Goal: Information Seeking & Learning: Stay updated

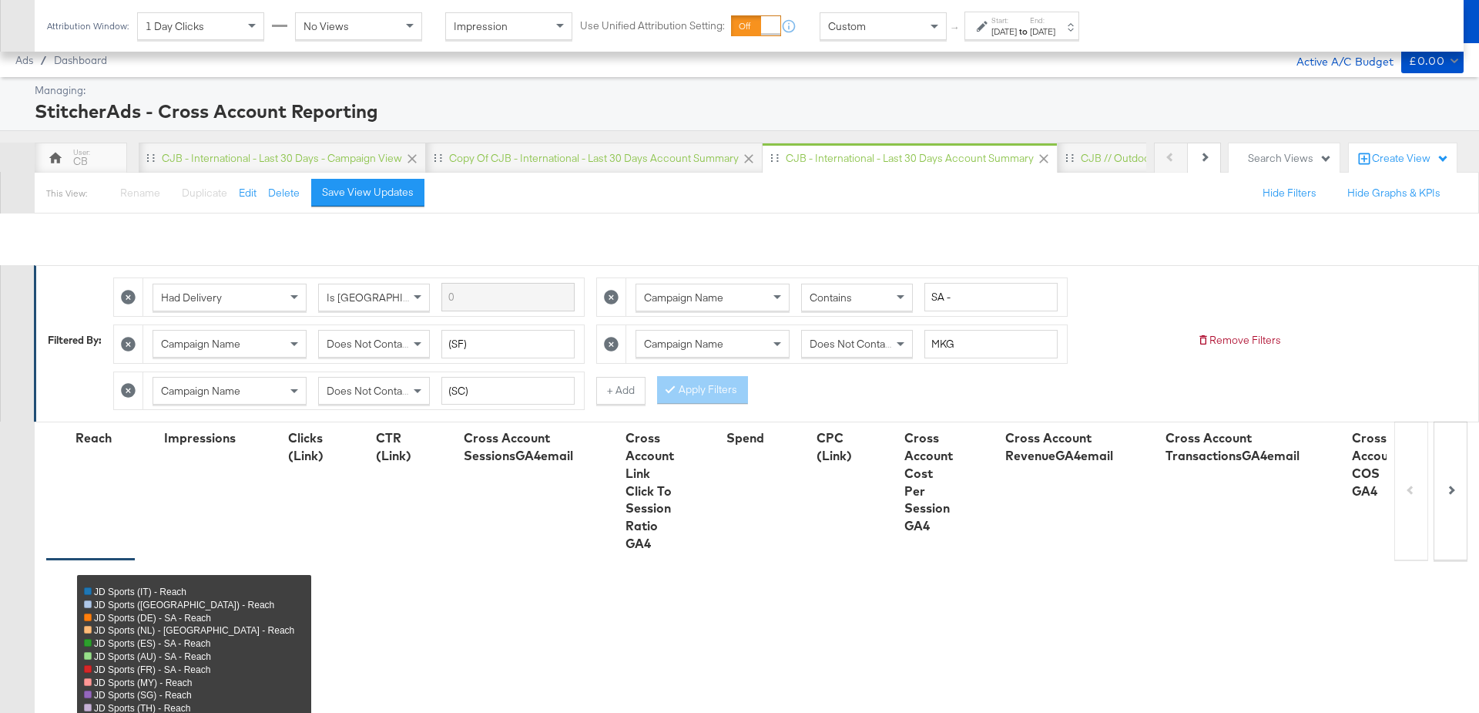
scroll to position [881, 0]
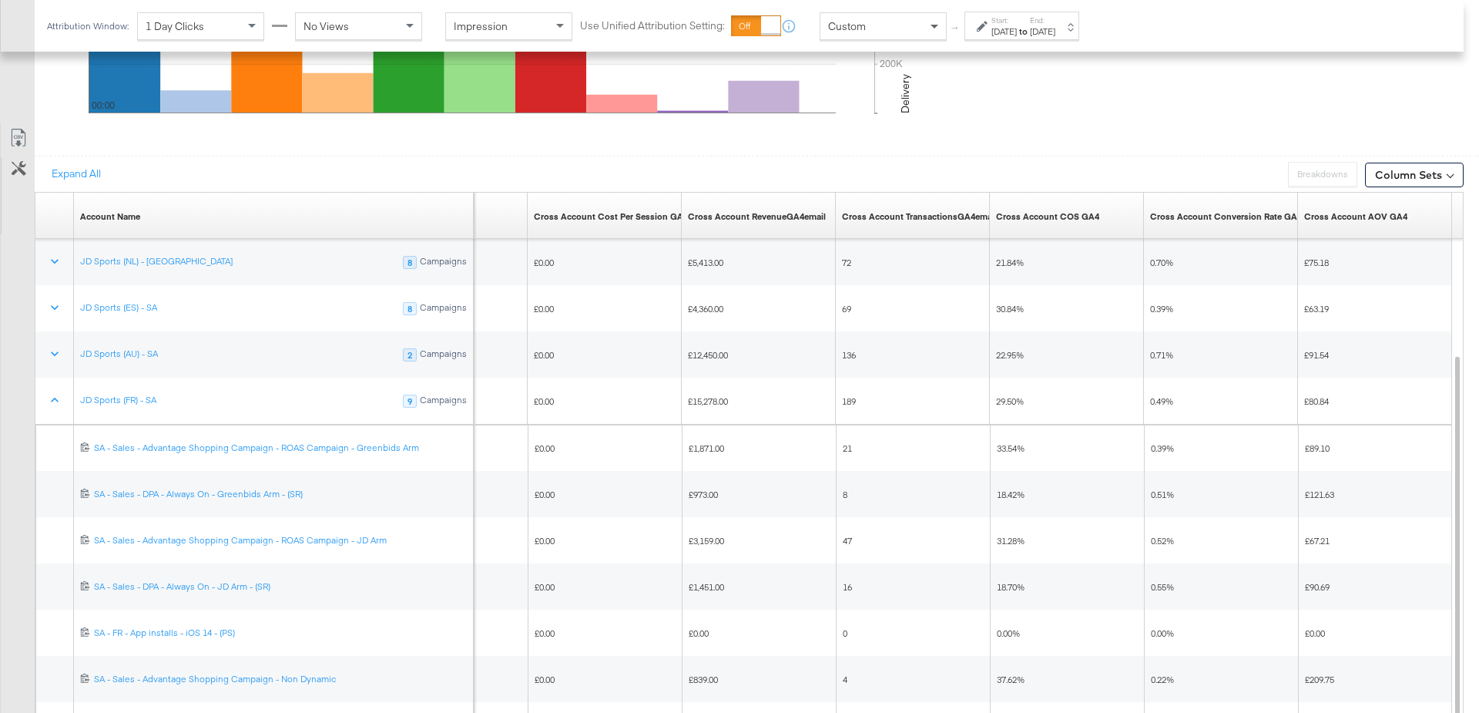
click at [935, 19] on span at bounding box center [936, 26] width 19 height 26
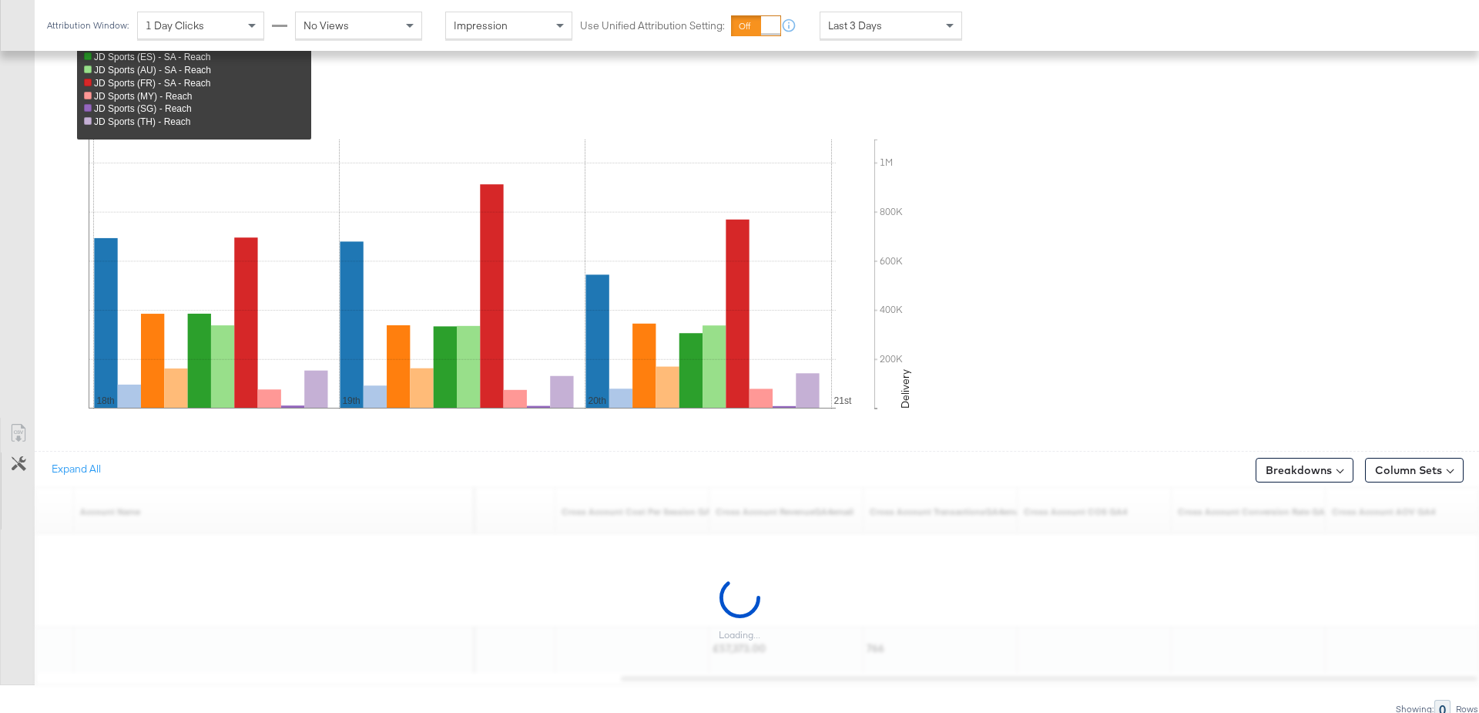
scroll to position [817, 0]
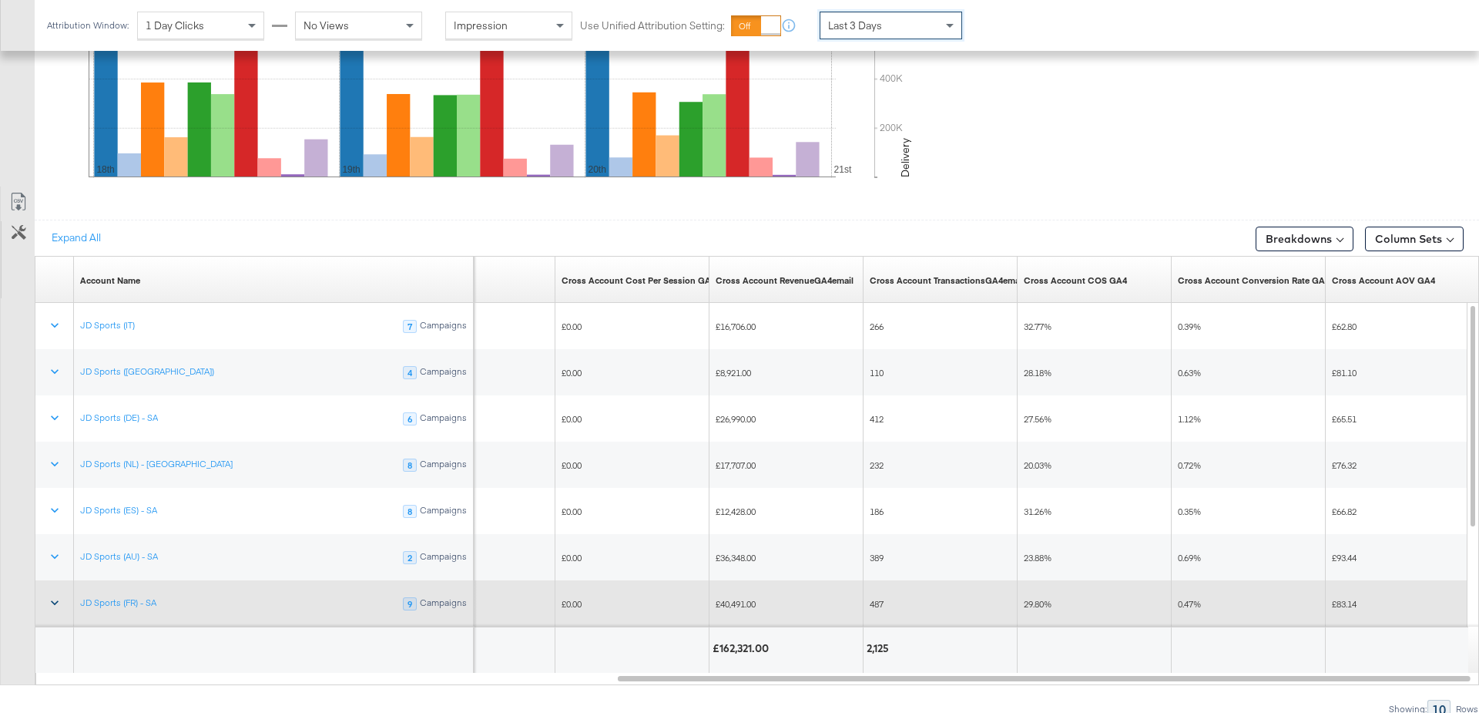
click at [55, 598] on icon at bounding box center [54, 602] width 15 height 15
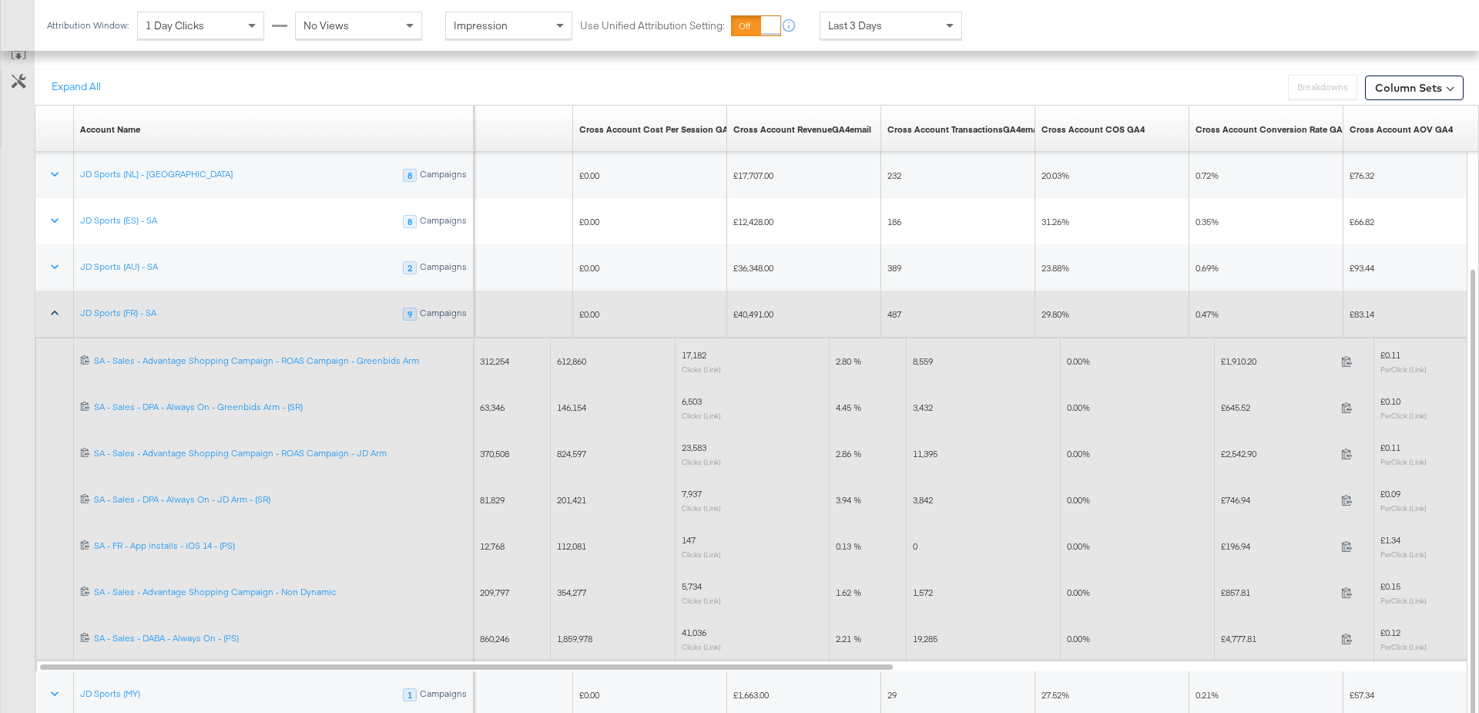
scroll to position [970, 0]
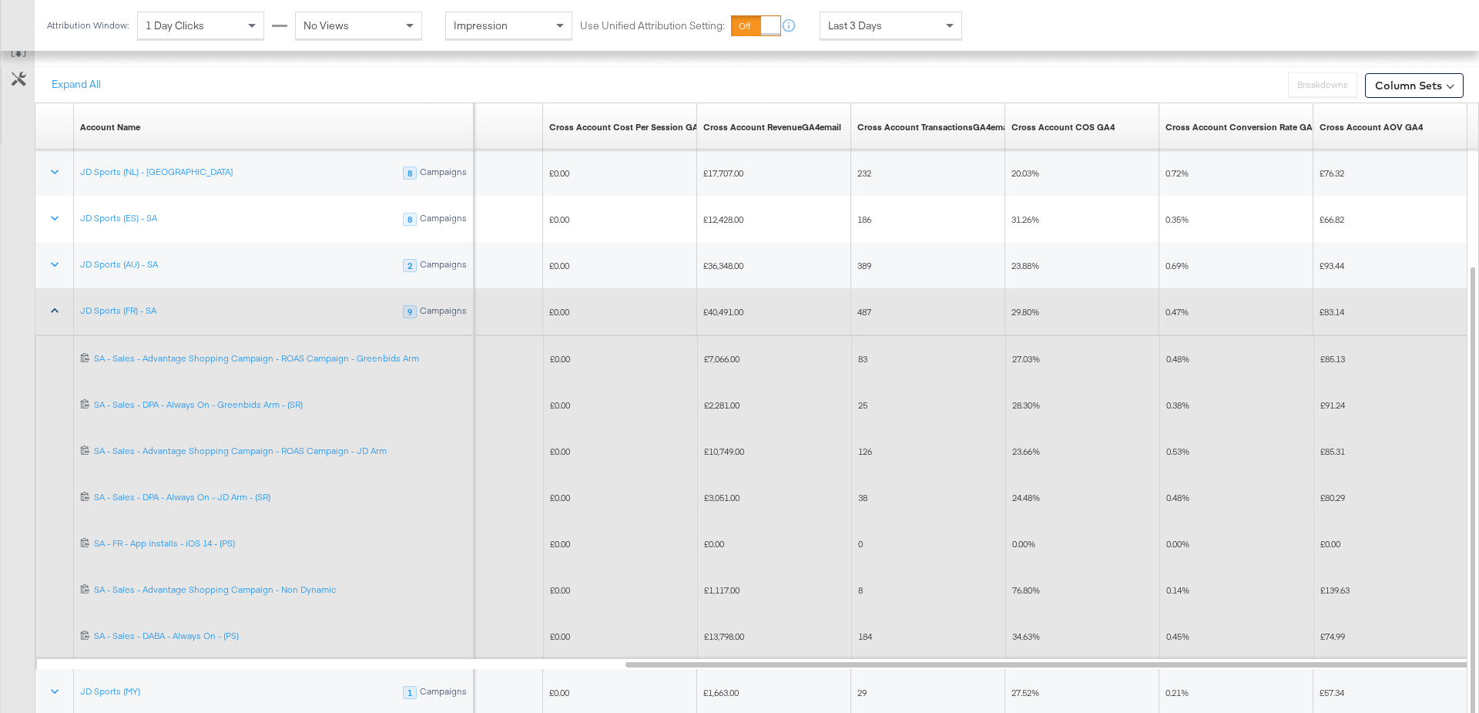
click at [1025, 493] on span "24.48%" at bounding box center [1026, 498] width 28 height 12
click at [1025, 445] on span "23.66%" at bounding box center [1026, 451] width 28 height 12
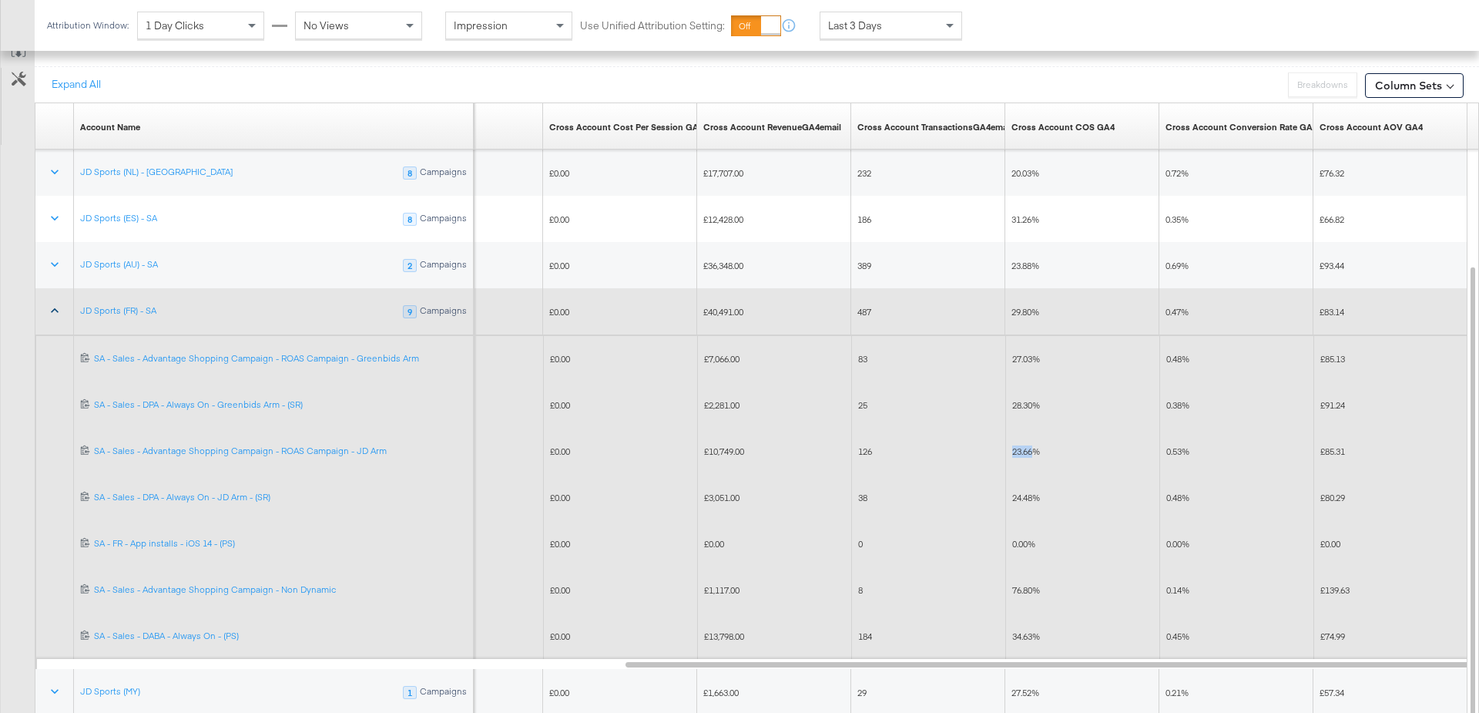
click at [1025, 445] on span "23.66%" at bounding box center [1026, 451] width 28 height 12
click at [1024, 399] on span "28.30%" at bounding box center [1026, 405] width 28 height 12
click at [1022, 354] on span "27.03%" at bounding box center [1026, 359] width 28 height 12
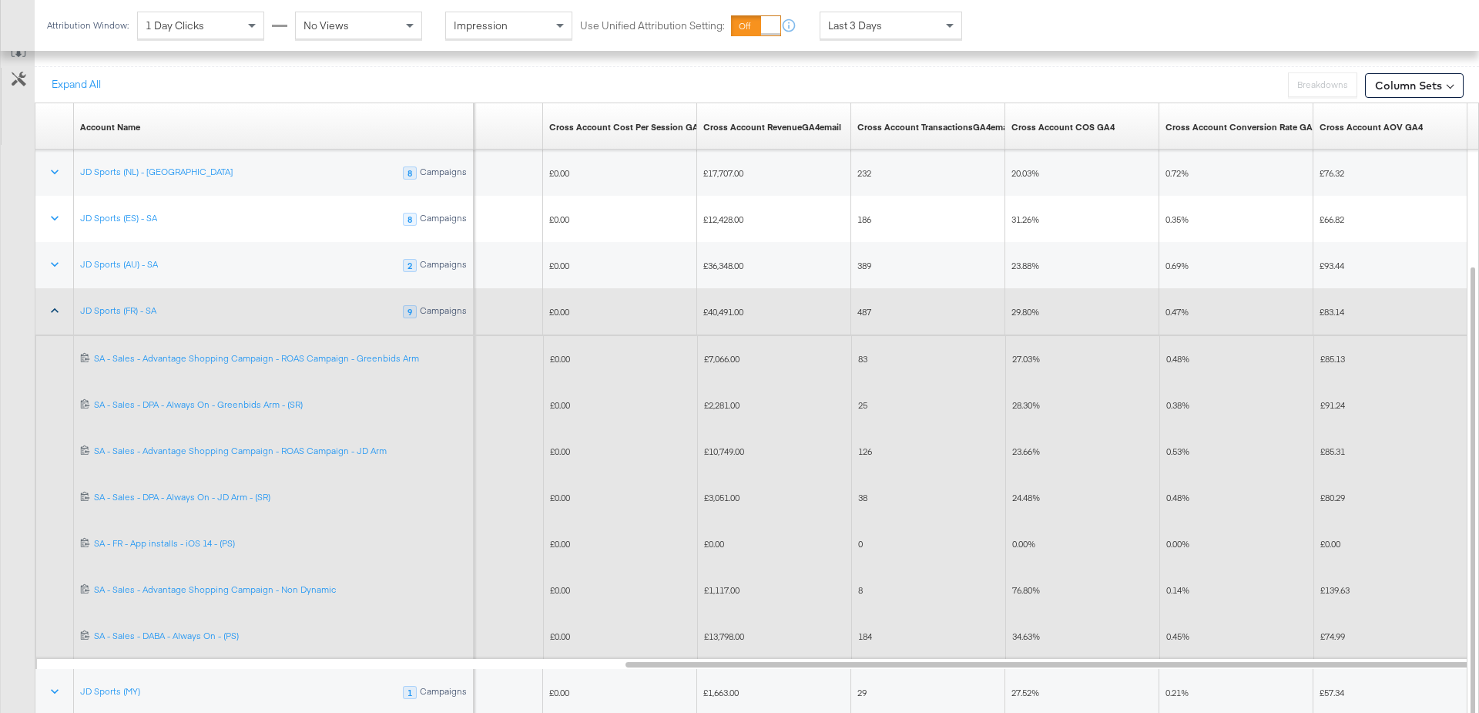
click at [1022, 354] on span "27.03%" at bounding box center [1026, 359] width 28 height 12
click at [1022, 446] on span "23.66%" at bounding box center [1026, 451] width 28 height 12
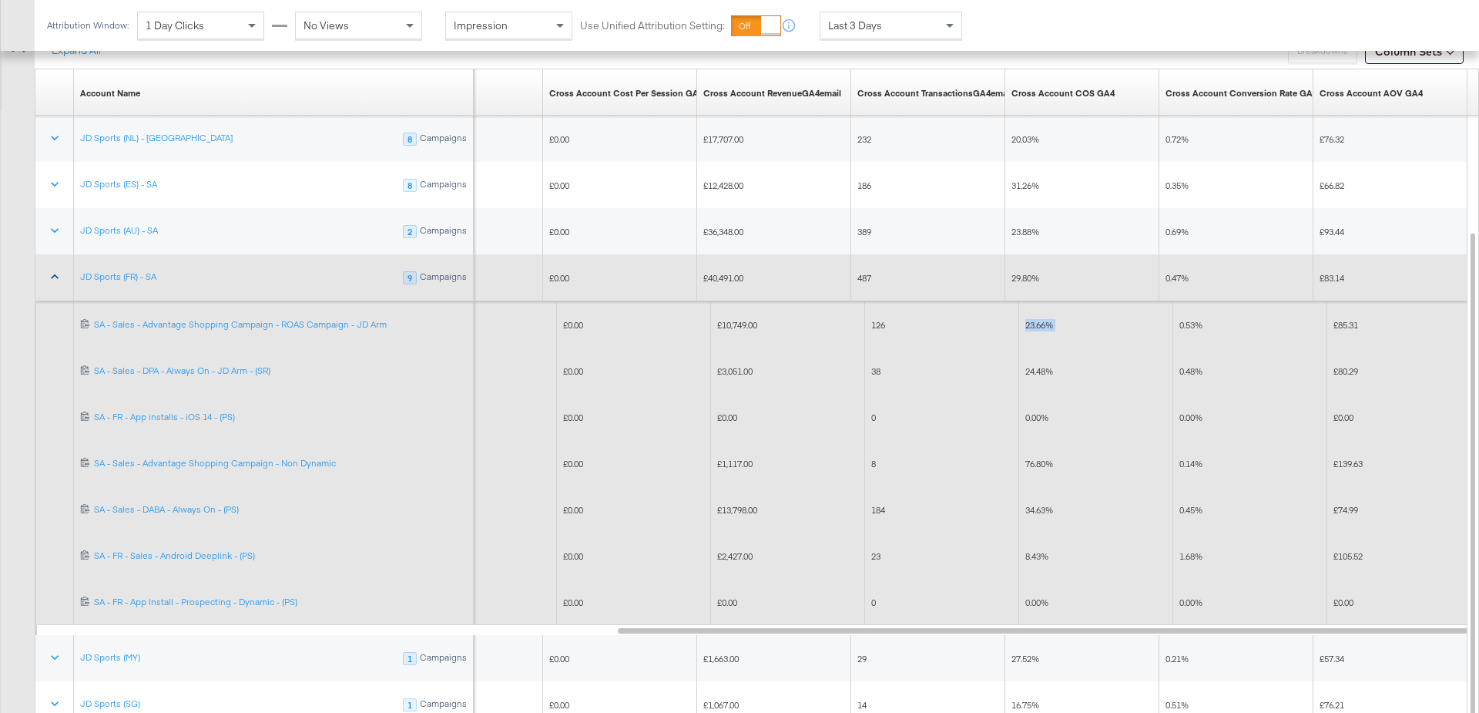
scroll to position [1012, 0]
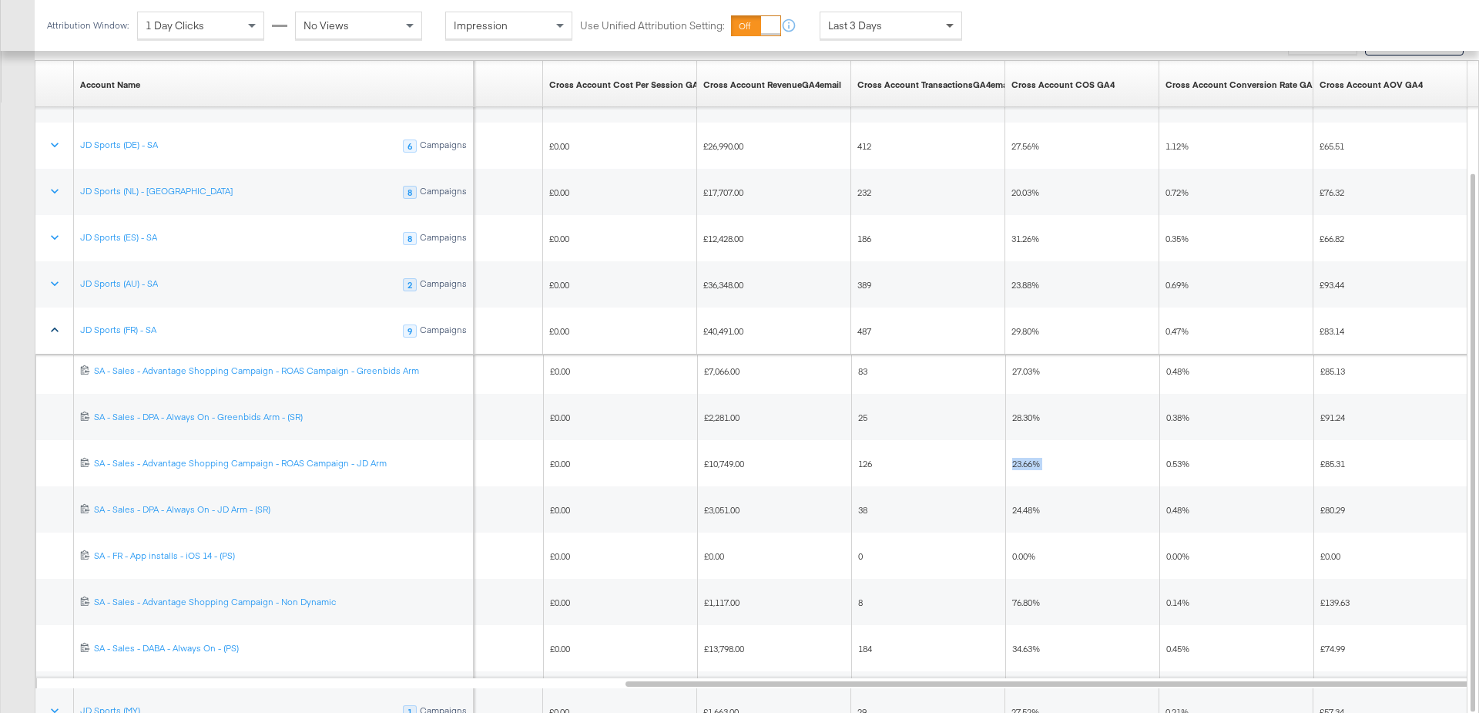
click at [958, 23] on span at bounding box center [951, 25] width 19 height 26
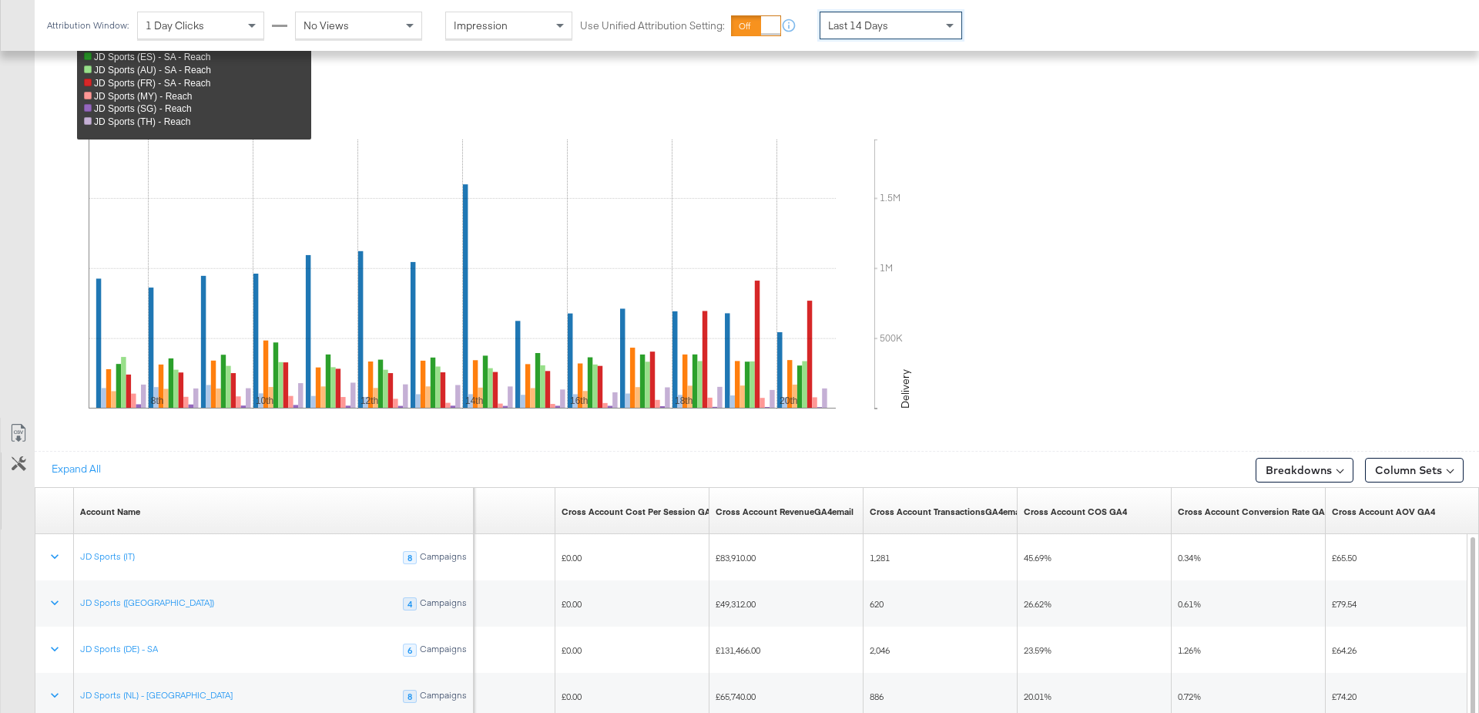
scroll to position [817, 0]
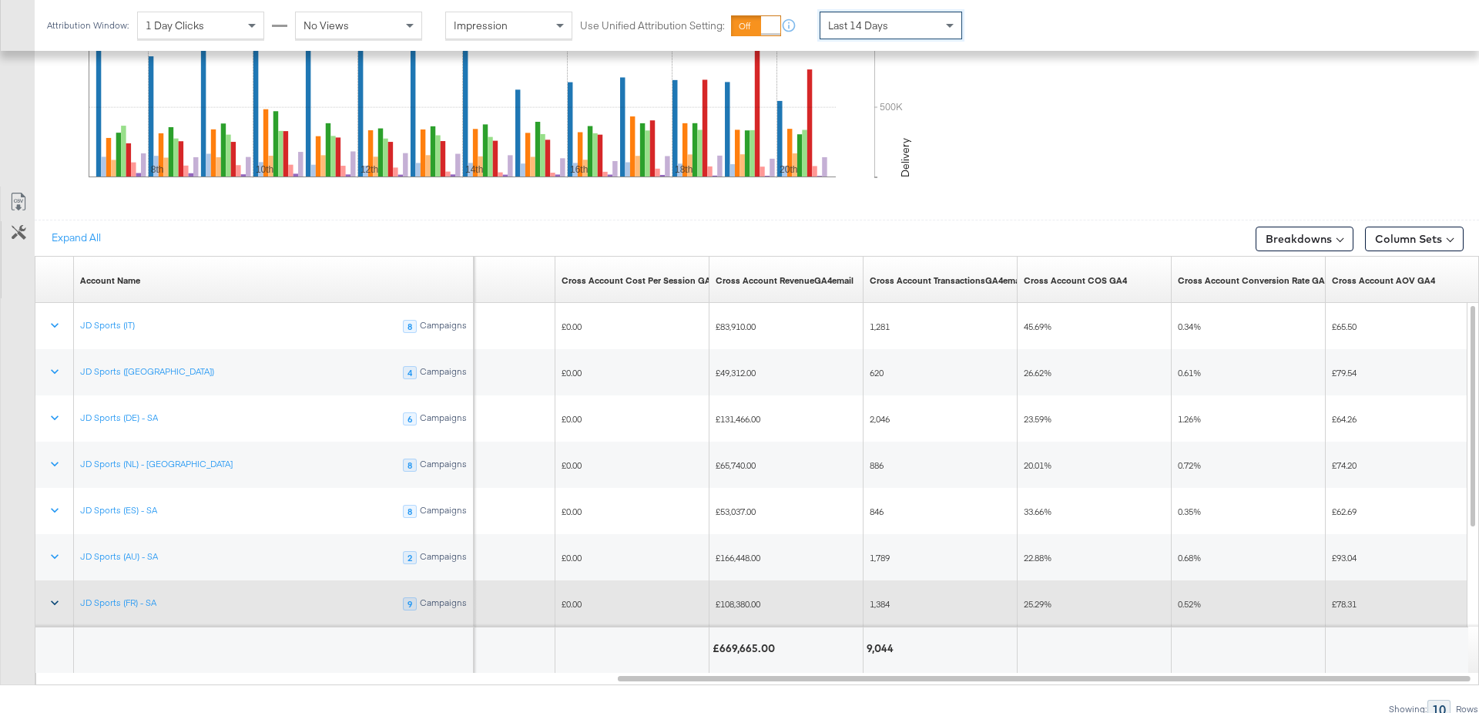
click at [53, 601] on icon at bounding box center [55, 603] width 8 height 5
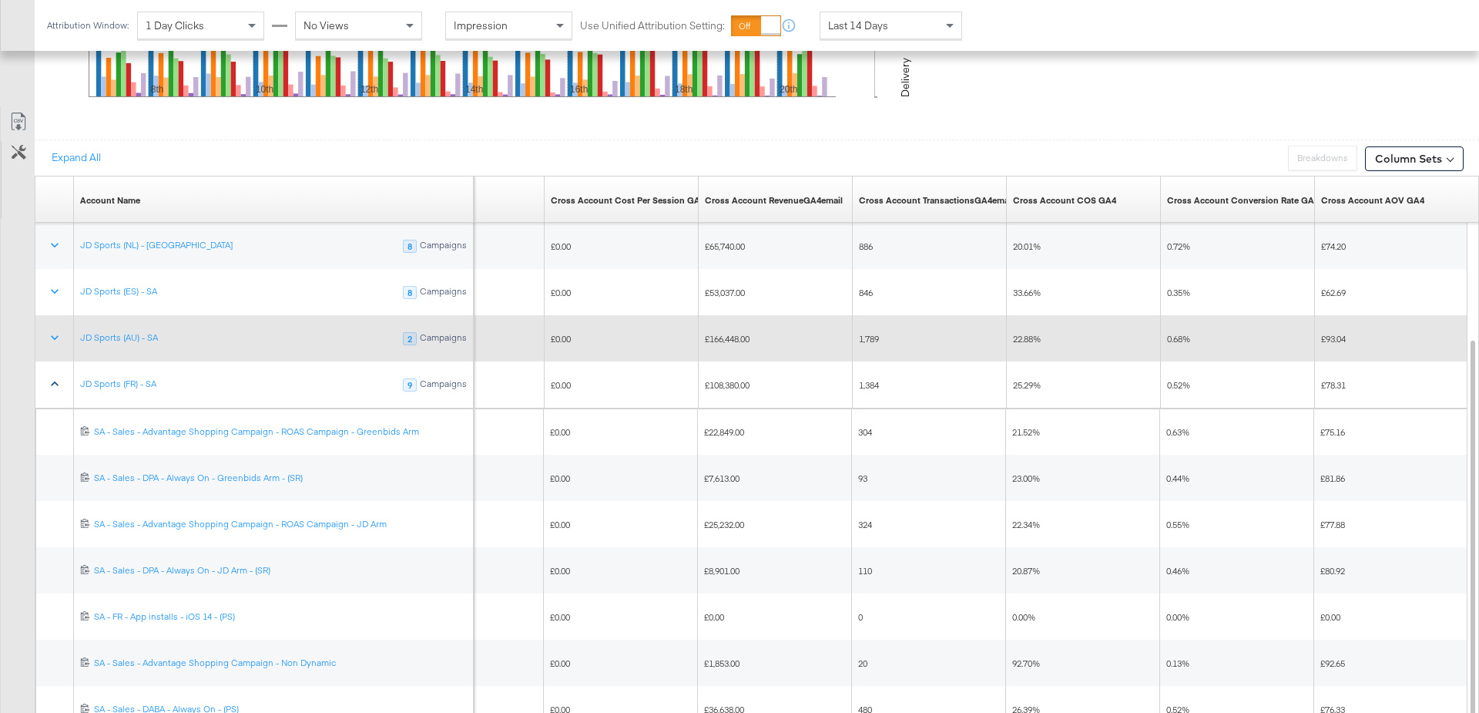
scroll to position [899, 0]
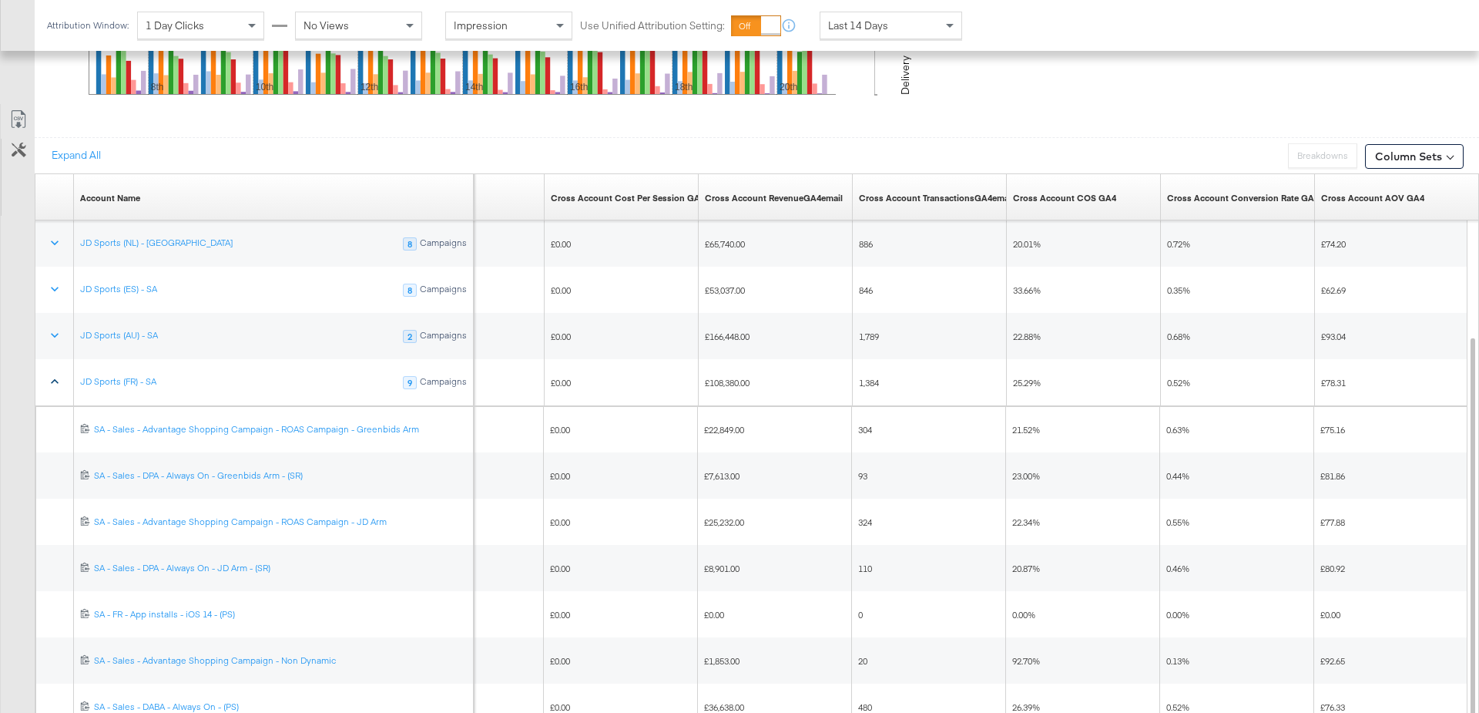
click at [56, 374] on icon at bounding box center [54, 381] width 15 height 15
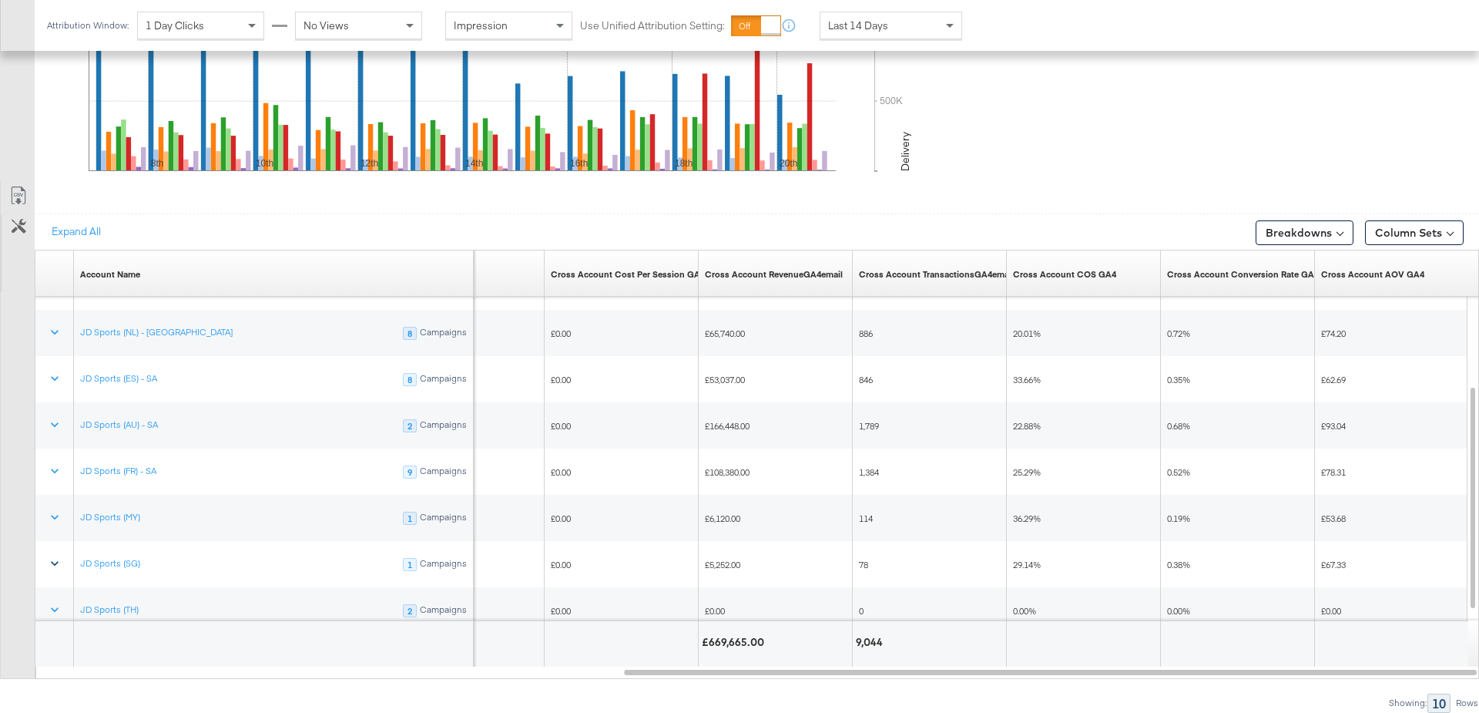
scroll to position [817, 0]
